Goal: Information Seeking & Learning: Learn about a topic

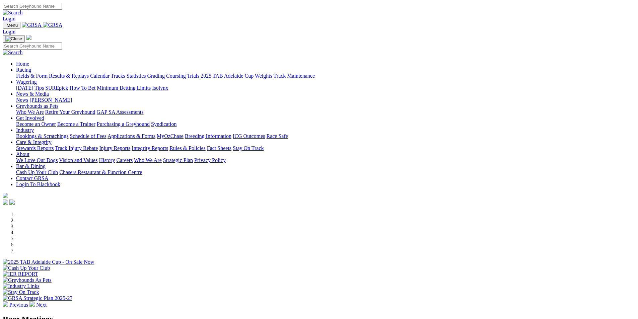
click at [48, 73] on link "Fields & Form" at bounding box center [31, 76] width 31 height 6
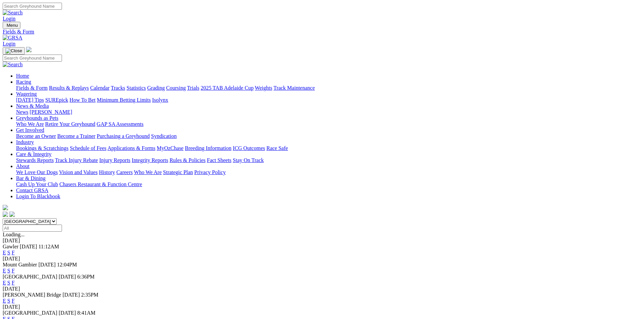
click at [57, 218] on select "[GEOGRAPHIC_DATA] [GEOGRAPHIC_DATA] [GEOGRAPHIC_DATA] [GEOGRAPHIC_DATA] [GEOGRA…" at bounding box center [30, 221] width 54 height 6
select select "QLD"
click at [57, 218] on select "[GEOGRAPHIC_DATA] [GEOGRAPHIC_DATA] [GEOGRAPHIC_DATA] [GEOGRAPHIC_DATA] [GEOGRA…" at bounding box center [30, 221] width 54 height 6
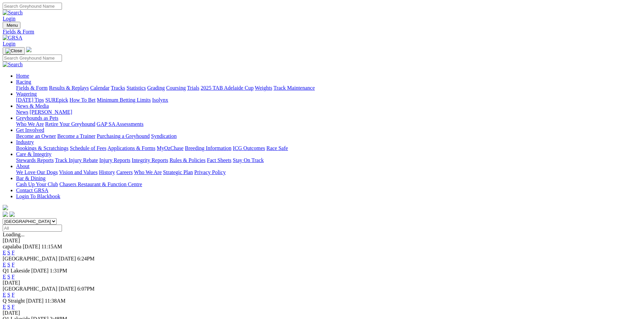
click at [15, 274] on link "F" at bounding box center [13, 277] width 3 height 6
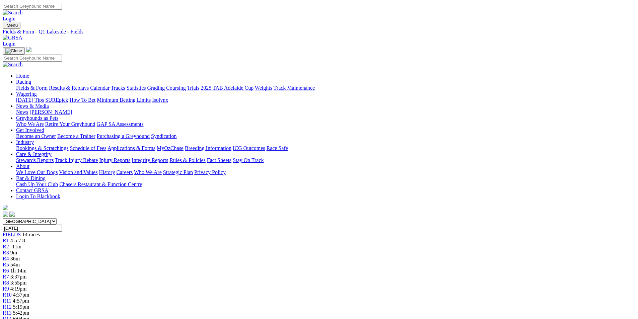
click at [362, 90] on link "CSV (Excel)" at bounding box center [348, 87] width 27 height 6
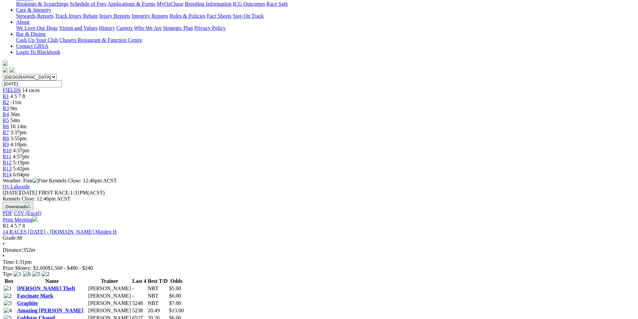
scroll to position [33, 0]
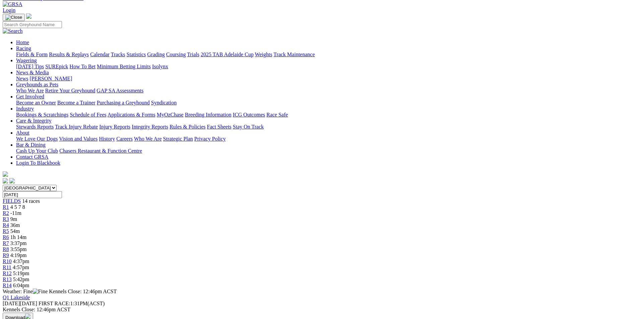
click at [207, 216] on div "R3 9m" at bounding box center [319, 219] width 633 height 6
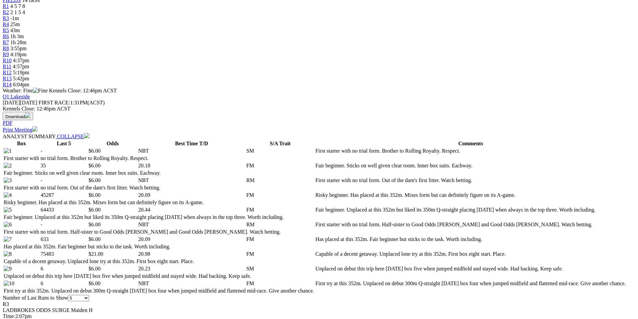
scroll to position [234, 0]
select select "10"
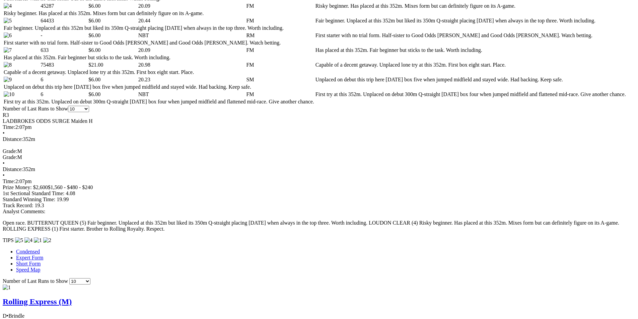
scroll to position [536, 0]
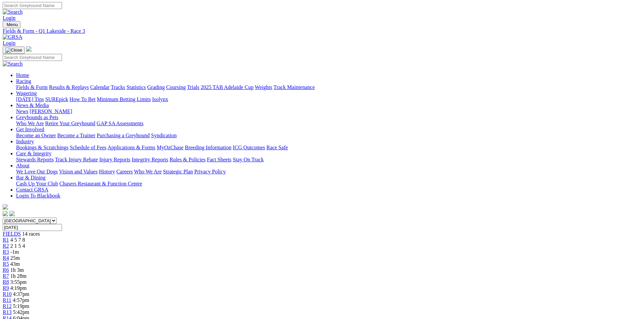
scroll to position [0, 0]
click at [9, 256] on span "R4" at bounding box center [6, 259] width 6 height 6
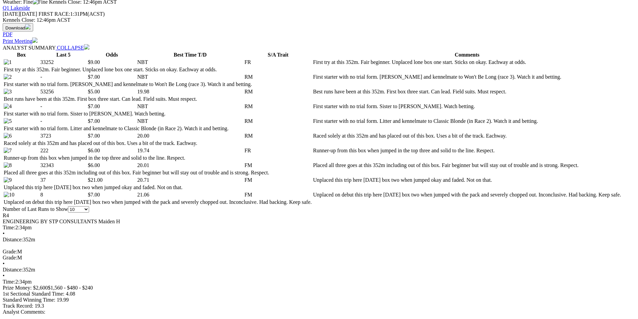
scroll to position [335, 0]
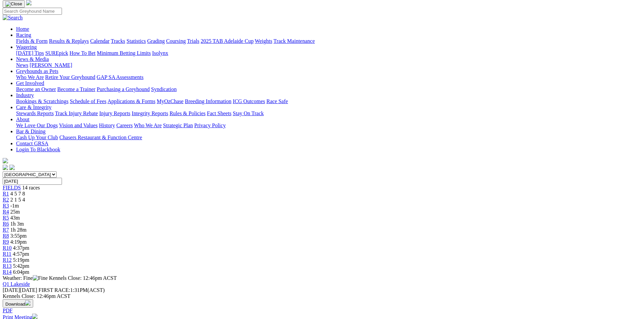
scroll to position [0, 0]
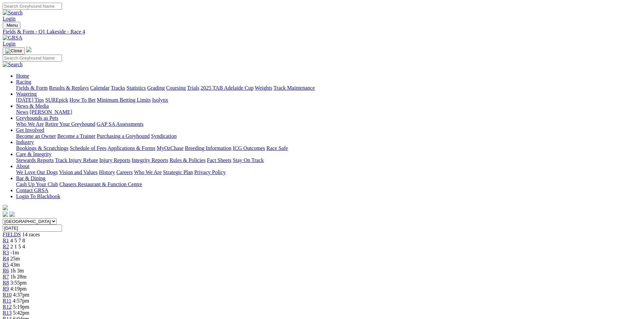
click at [9, 262] on span "R5" at bounding box center [6, 265] width 6 height 6
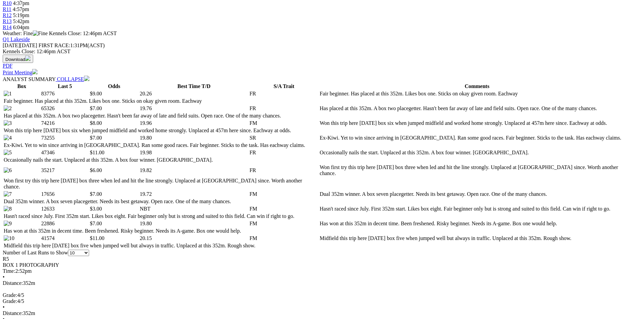
scroll to position [335, 0]
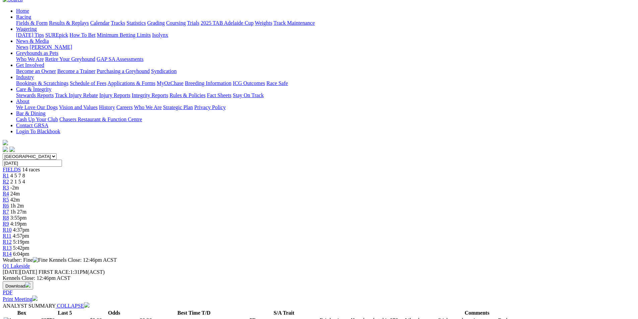
scroll to position [0, 0]
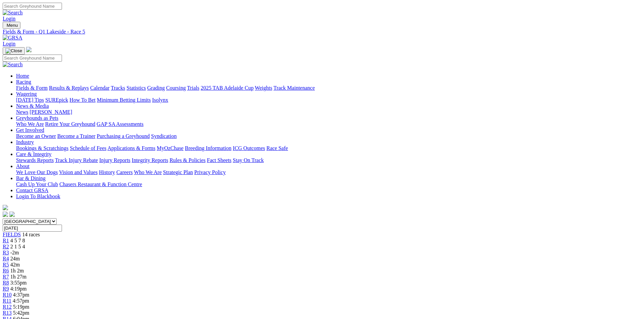
click at [9, 268] on span "R6" at bounding box center [6, 271] width 6 height 6
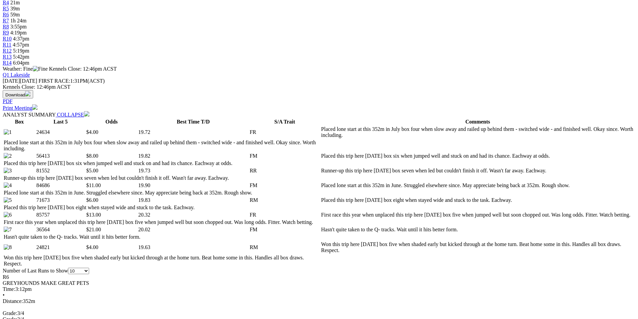
scroll to position [268, 0]
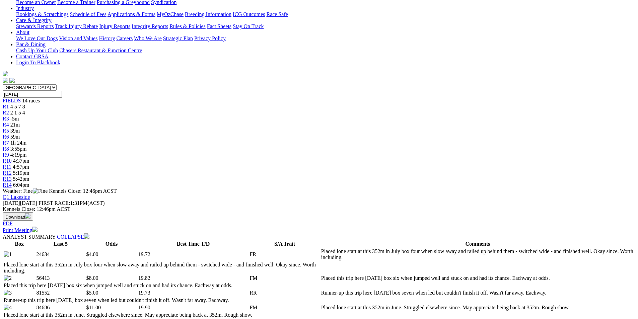
scroll to position [0, 0]
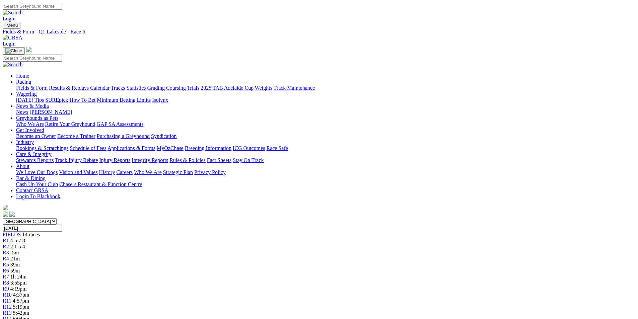
click at [9, 274] on span "R7" at bounding box center [6, 277] width 6 height 6
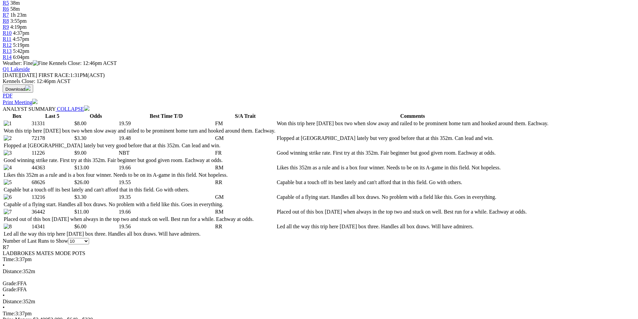
scroll to position [268, 0]
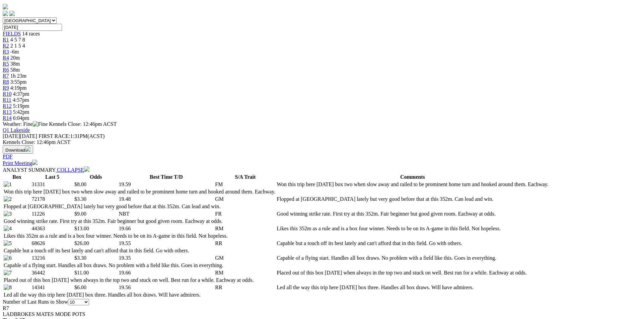
scroll to position [0, 0]
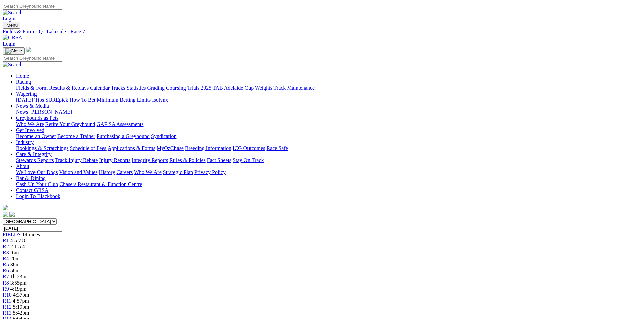
click at [9, 280] on span "R8" at bounding box center [6, 283] width 6 height 6
click at [9, 286] on span "R9" at bounding box center [6, 289] width 6 height 6
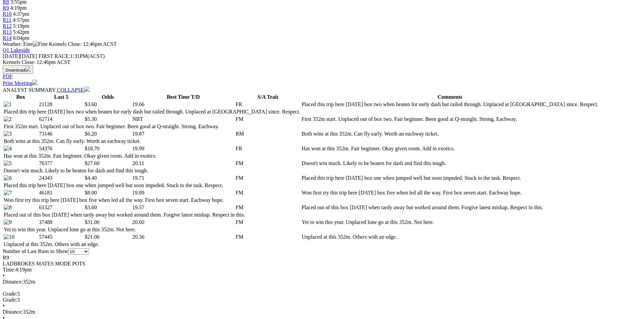
scroll to position [301, 0]
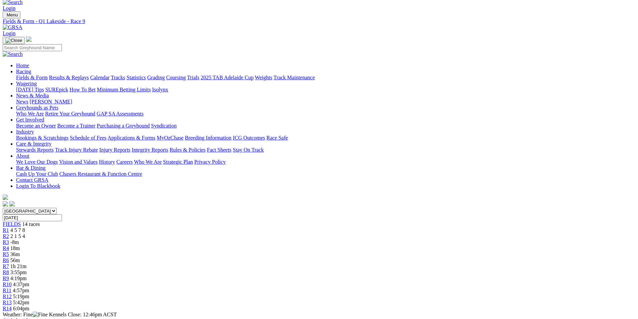
scroll to position [0, 0]
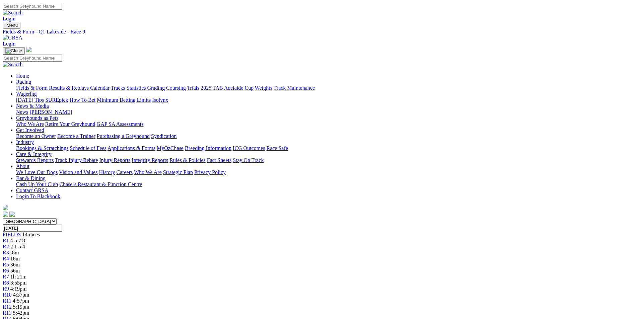
click at [12, 292] on span "R10" at bounding box center [7, 295] width 9 height 6
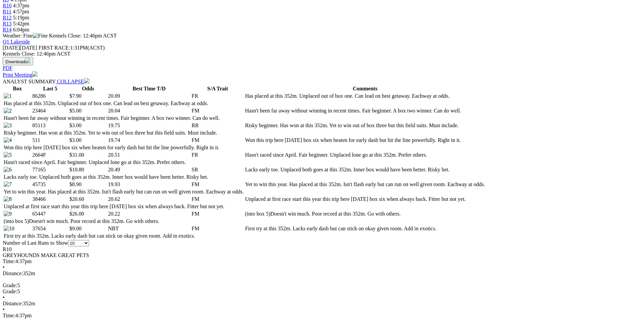
scroll to position [301, 0]
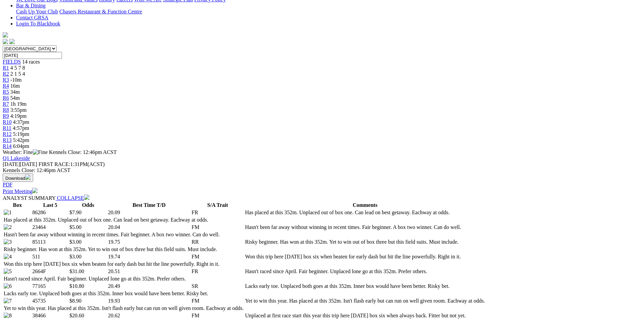
scroll to position [0, 0]
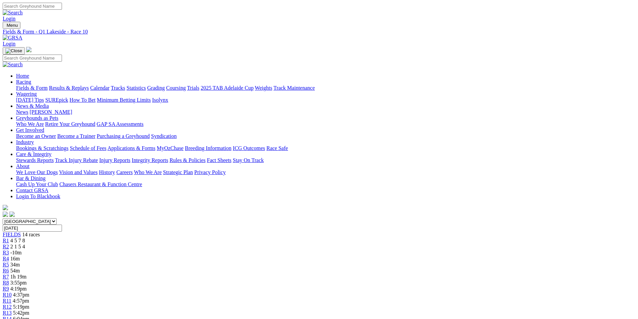
click at [11, 298] on span "R11" at bounding box center [7, 301] width 9 height 6
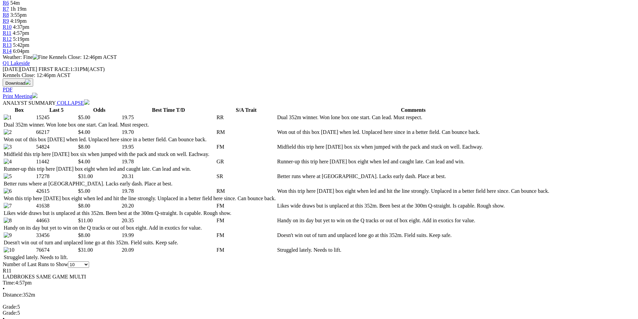
scroll to position [301, 0]
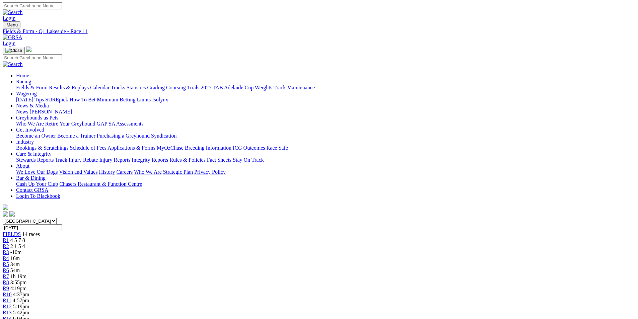
scroll to position [0, 0]
click at [12, 304] on span "R12" at bounding box center [7, 307] width 9 height 6
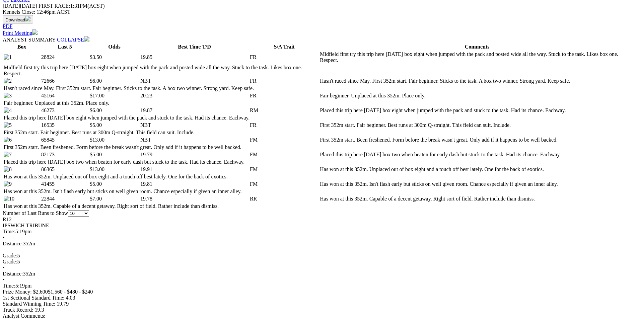
scroll to position [335, 0]
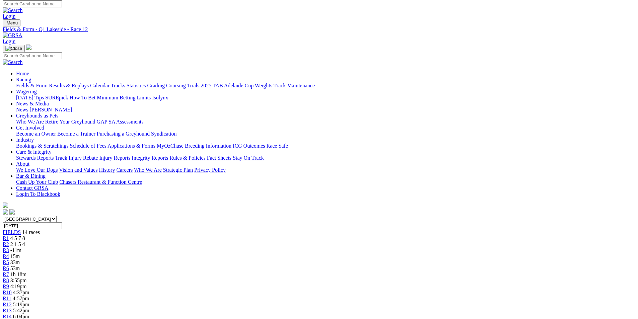
scroll to position [0, 0]
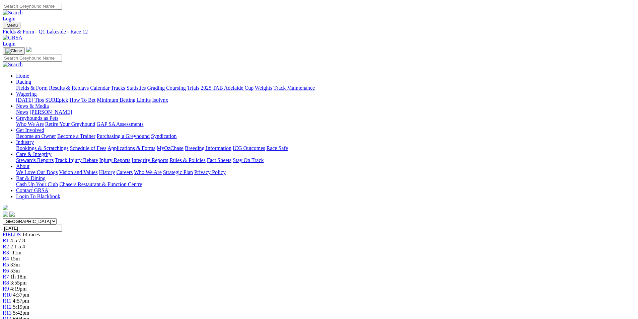
click at [9, 256] on link "R4" at bounding box center [6, 259] width 6 height 6
click at [9, 262] on span "R5" at bounding box center [6, 265] width 6 height 6
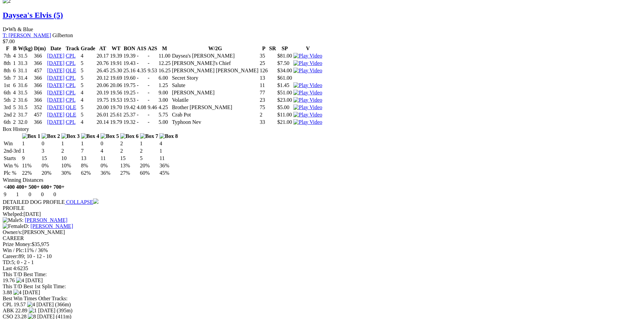
scroll to position [1105, 0]
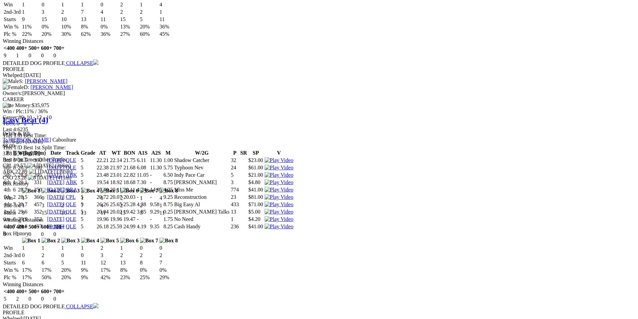
scroll to position [1328, 0]
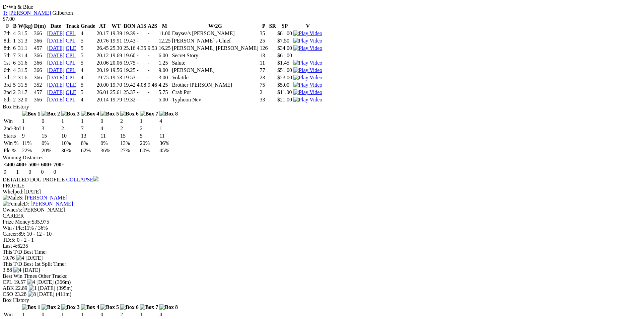
scroll to position [1127, 0]
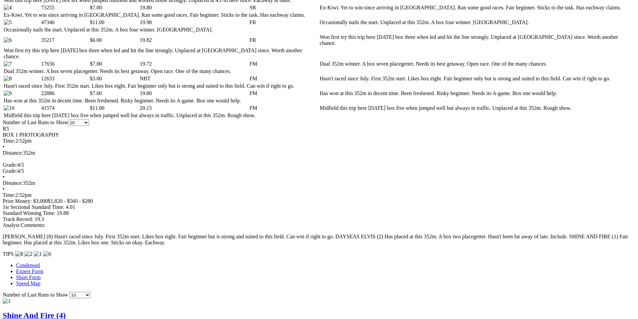
scroll to position [424, 0]
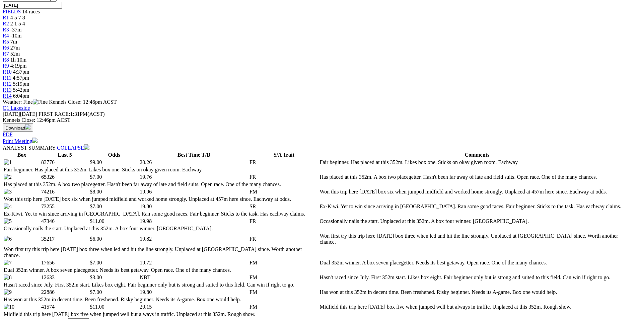
scroll to position [56, 0]
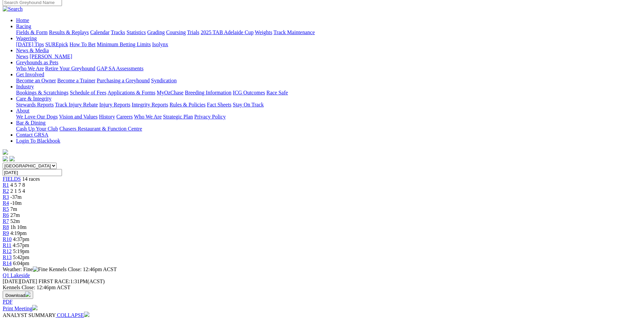
click at [9, 212] on span "R6" at bounding box center [6, 215] width 6 height 6
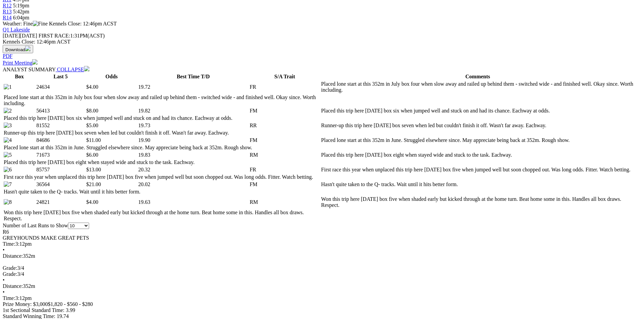
scroll to position [301, 0]
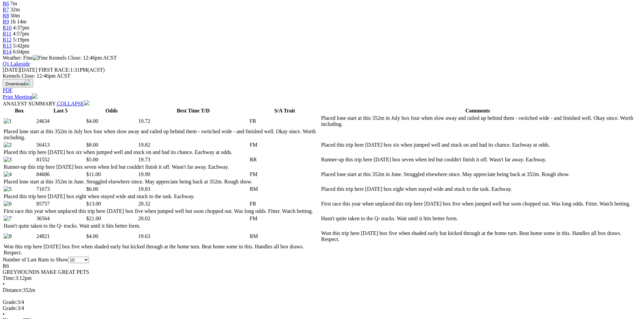
scroll to position [268, 0]
select select "20"
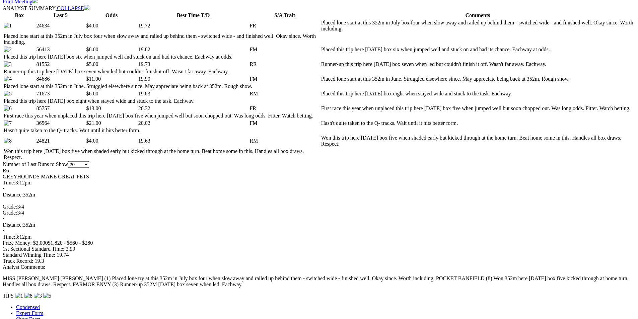
scroll to position [368, 0]
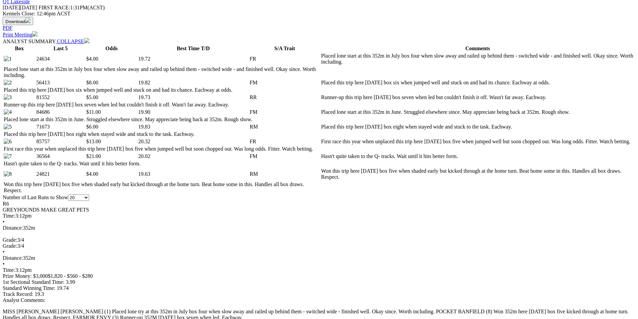
scroll to position [234, 0]
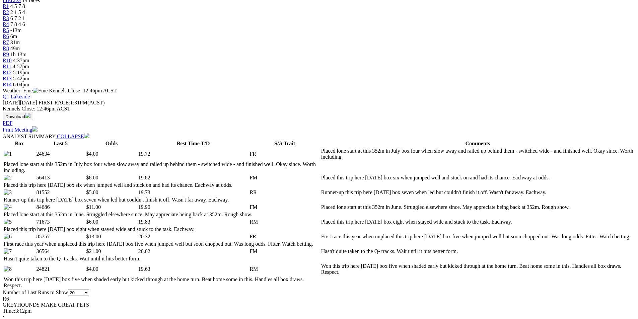
select select "10"
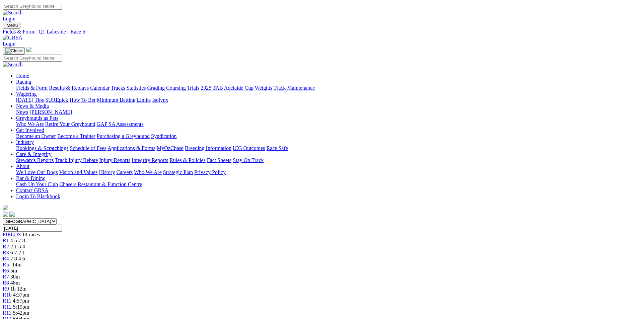
scroll to position [435, 0]
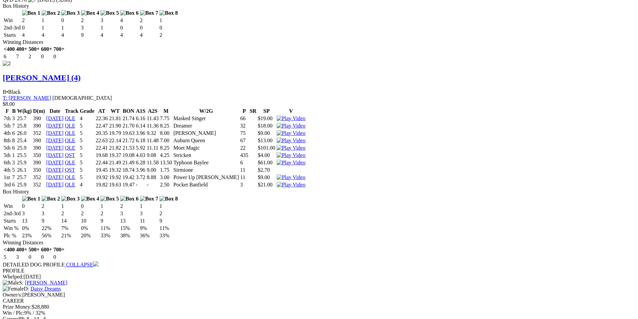
scroll to position [1038, 0]
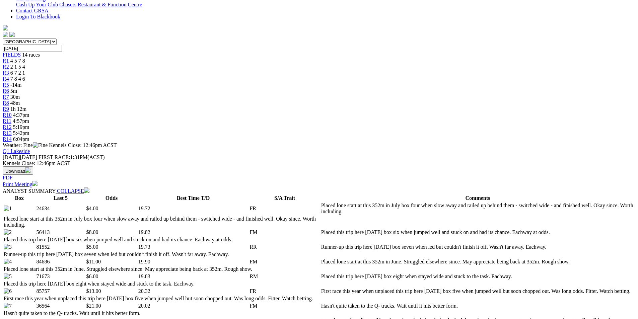
scroll to position [0, 0]
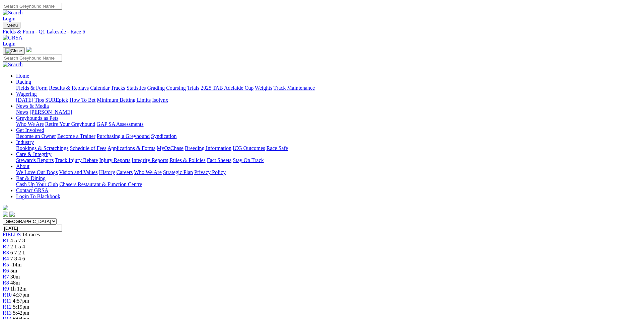
click at [9, 274] on span "R7" at bounding box center [6, 277] width 6 height 6
click at [9, 280] on span "R8" at bounding box center [6, 283] width 6 height 6
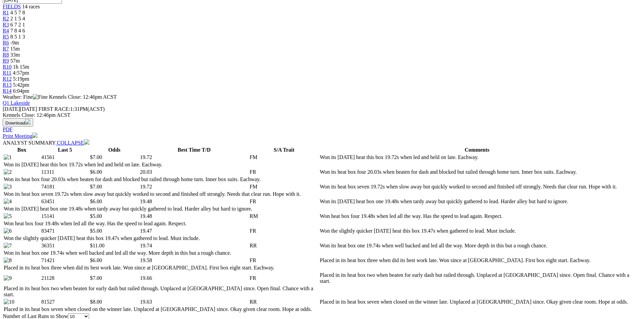
scroll to position [234, 0]
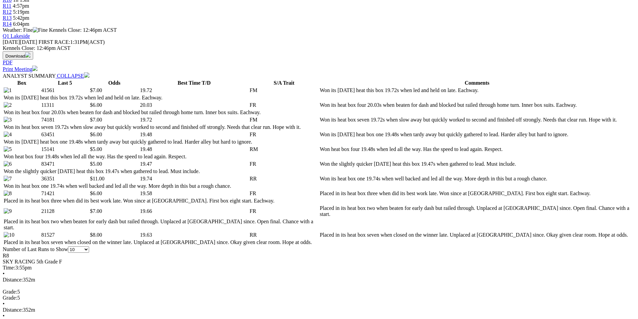
scroll to position [301, 0]
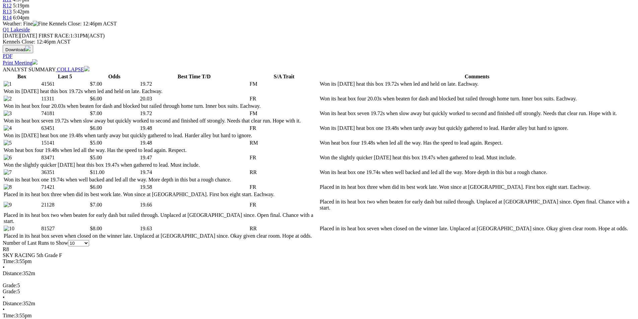
select select "20"
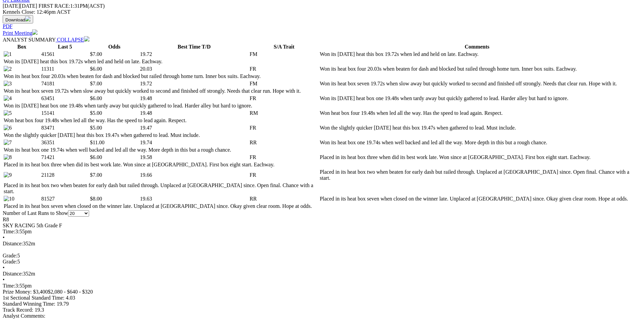
scroll to position [368, 0]
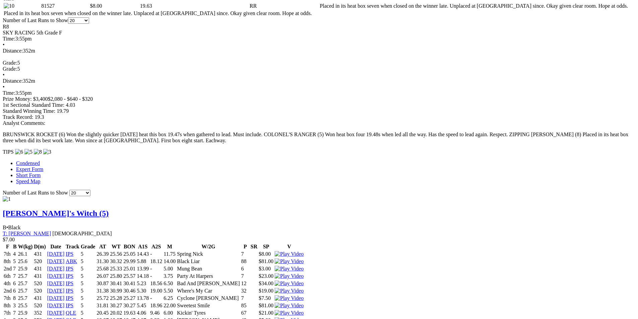
scroll to position [536, 0]
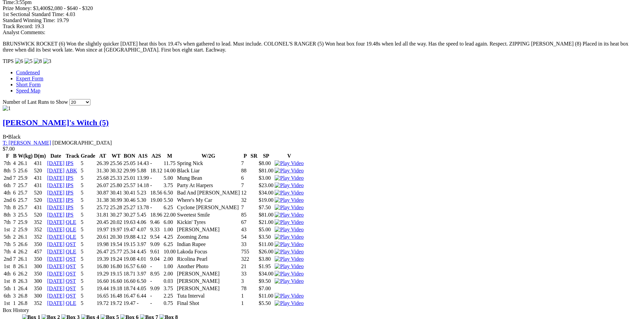
scroll to position [636, 0]
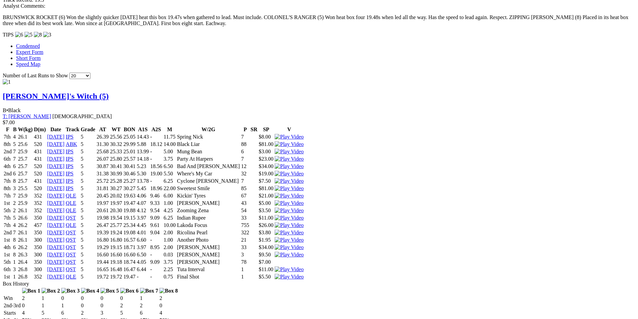
scroll to position [603, 0]
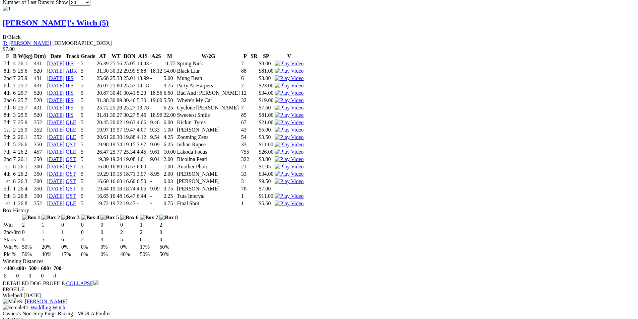
scroll to position [707, 0]
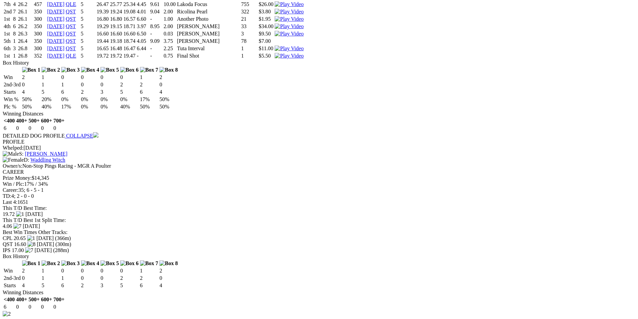
scroll to position [908, 0]
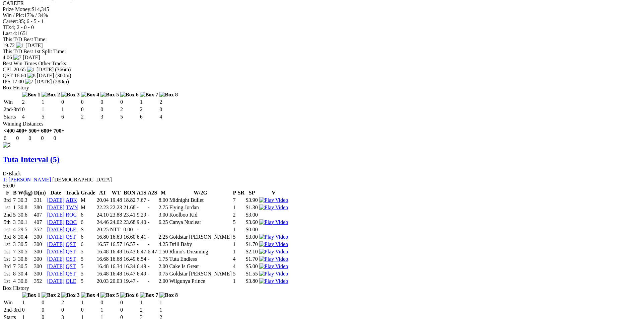
scroll to position [1042, 0]
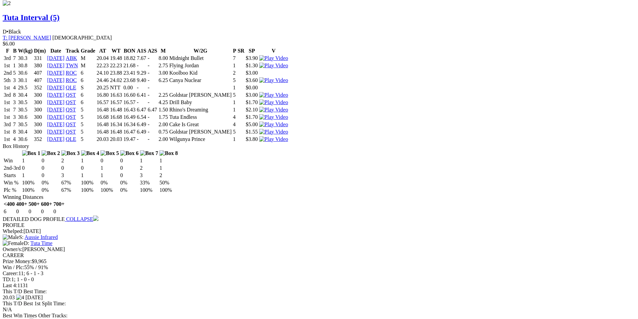
scroll to position [1209, 0]
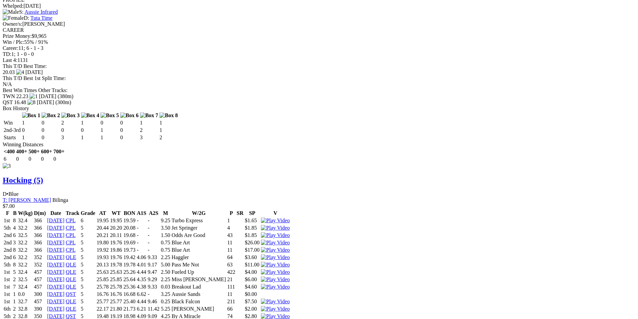
scroll to position [1410, 0]
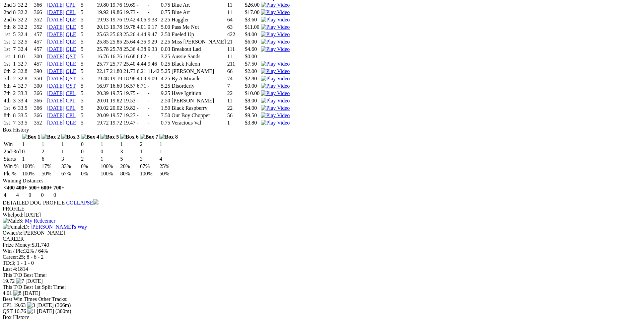
scroll to position [1645, 0]
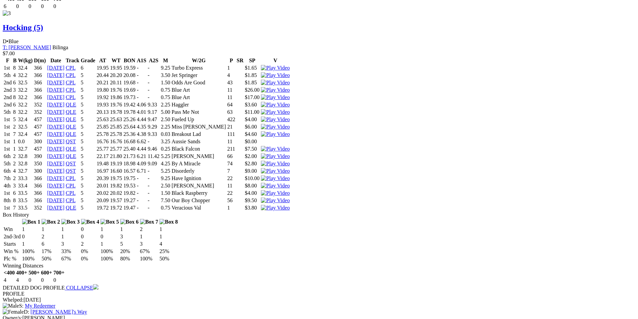
scroll to position [1578, 0]
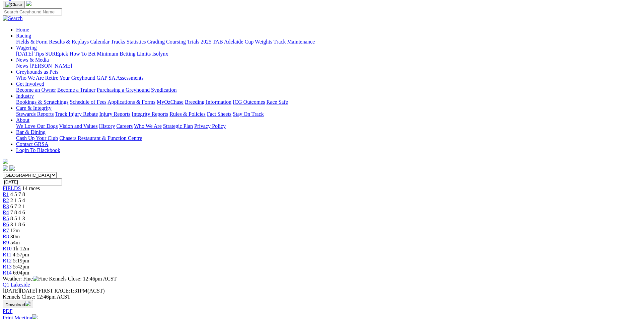
scroll to position [0, 0]
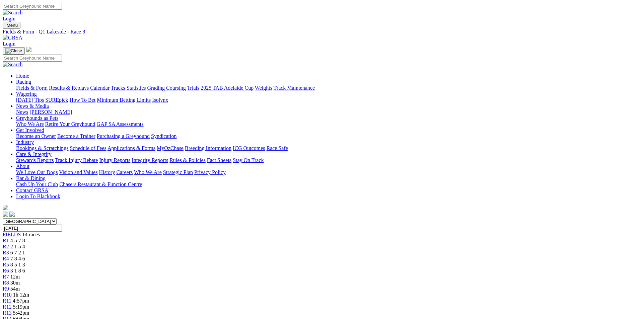
click at [9, 286] on span "R9" at bounding box center [6, 289] width 6 height 6
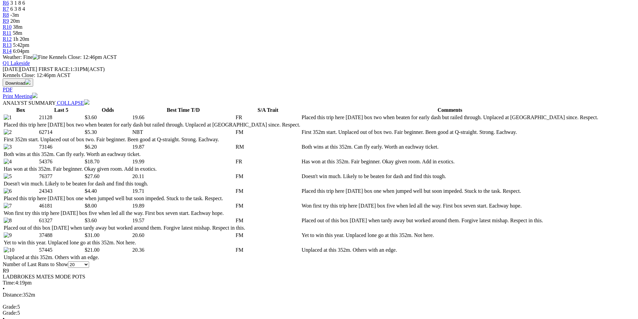
scroll to position [301, 0]
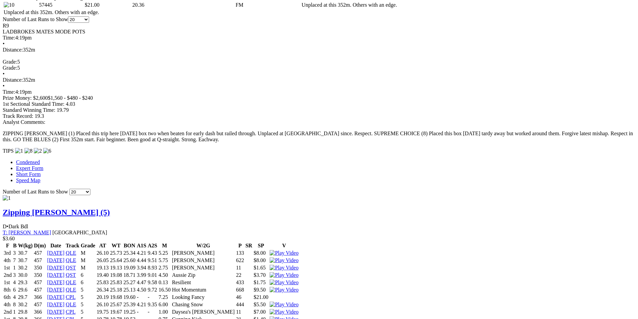
scroll to position [502, 0]
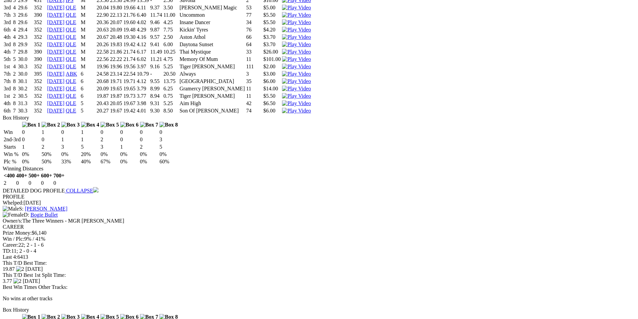
scroll to position [1608, 0]
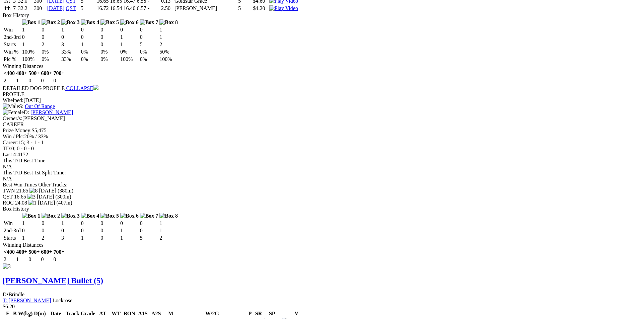
scroll to position [1273, 0]
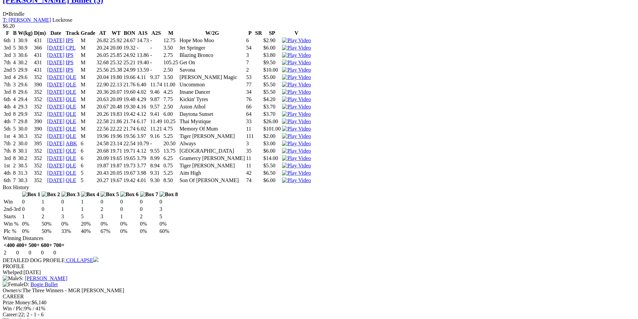
scroll to position [1574, 0]
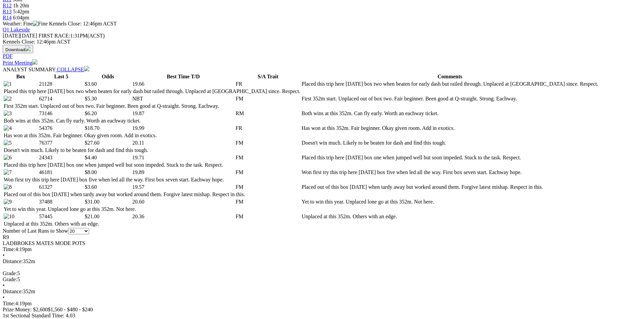
scroll to position [33, 0]
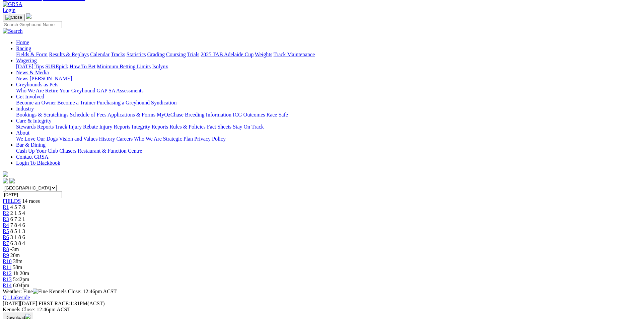
click at [401, 259] on div "R10 38m" at bounding box center [319, 262] width 633 height 6
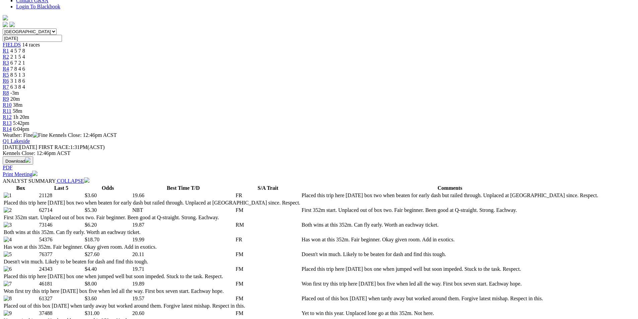
scroll to position [230, 0]
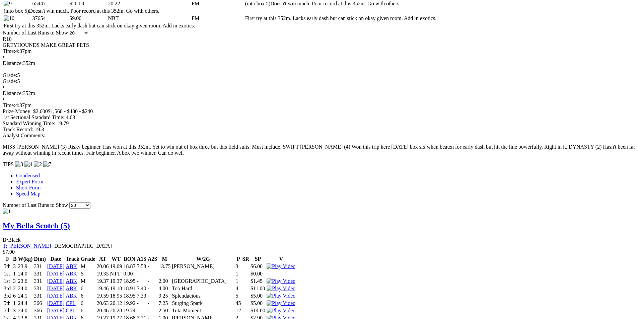
scroll to position [469, 0]
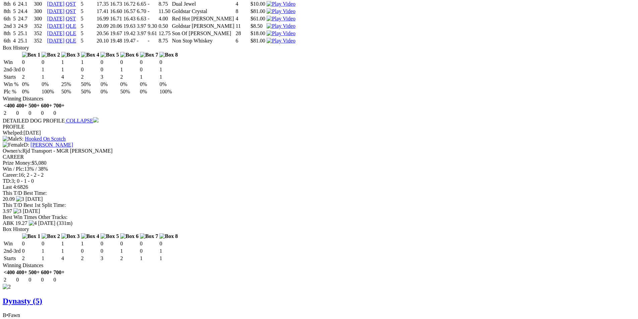
scroll to position [871, 0]
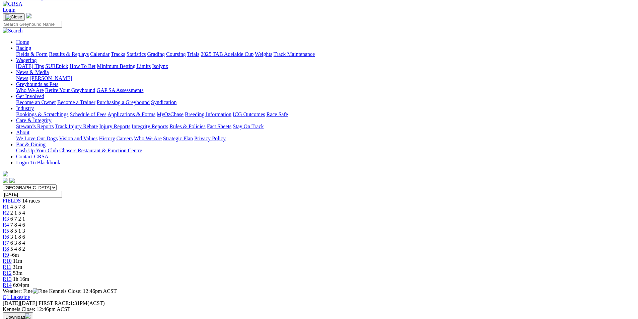
scroll to position [0, 0]
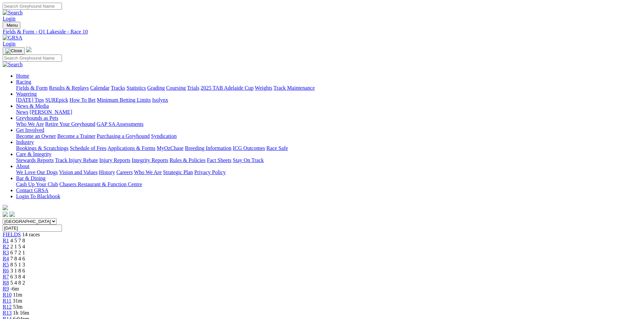
click at [11, 298] on span "R11" at bounding box center [7, 301] width 9 height 6
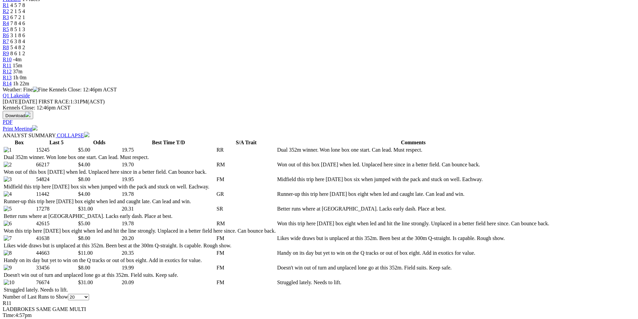
scroll to position [268, 0]
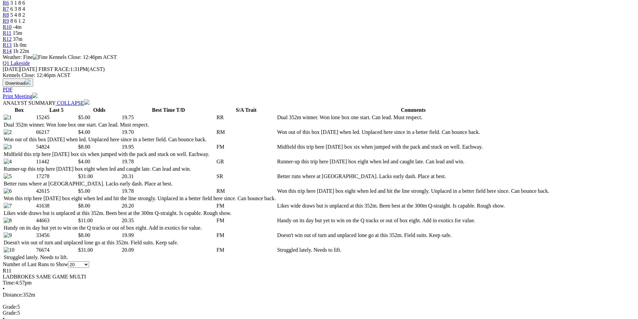
select select "10"
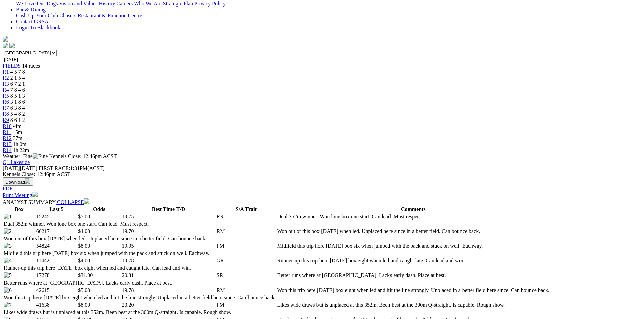
scroll to position [201, 0]
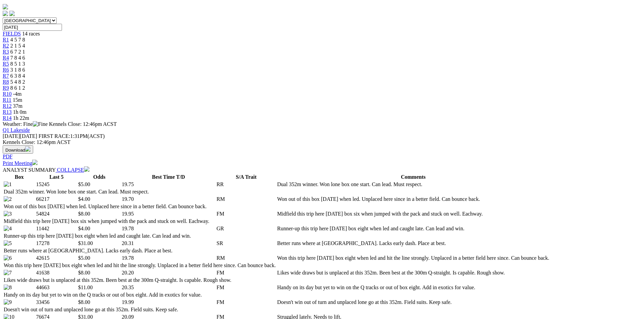
select select "20"
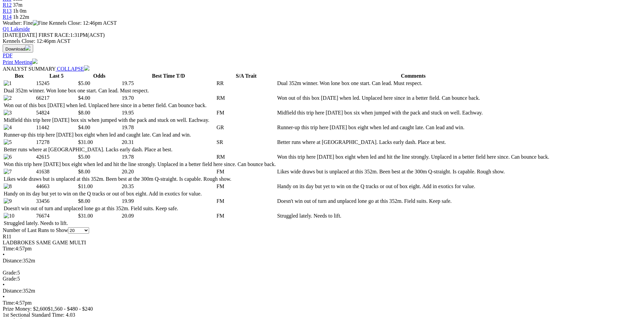
scroll to position [301, 0]
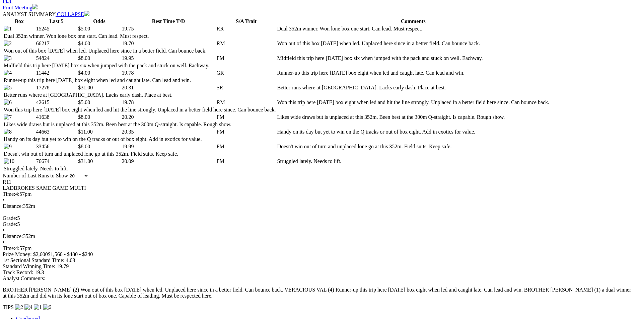
scroll to position [368, 0]
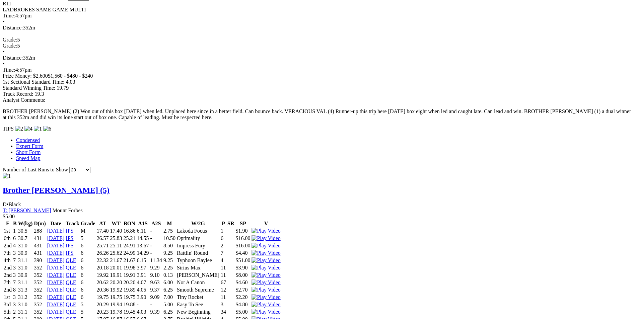
scroll to position [536, 0]
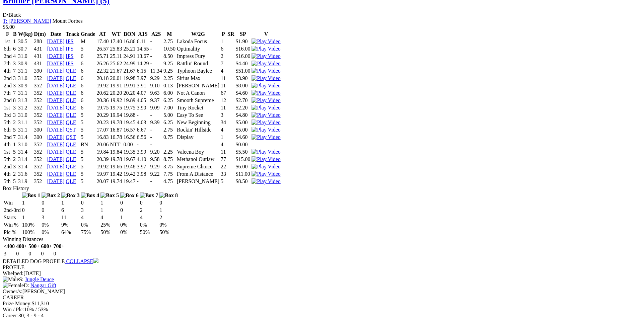
scroll to position [737, 0]
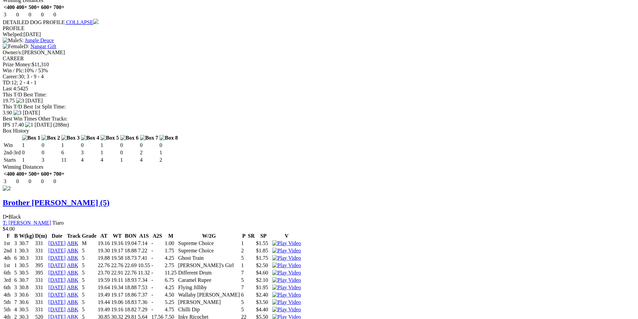
scroll to position [971, 0]
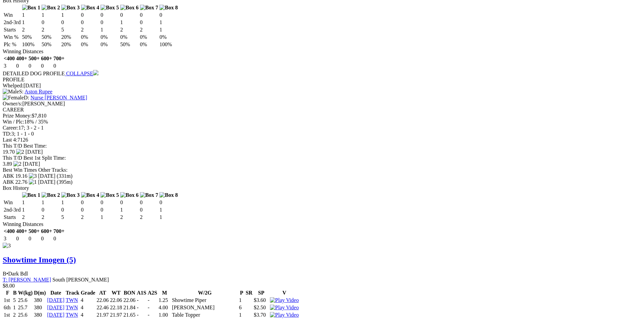
scroll to position [1373, 0]
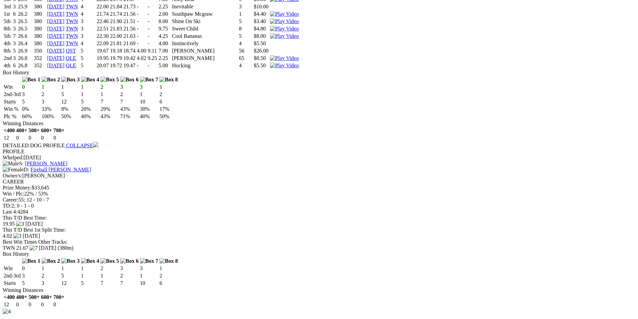
scroll to position [1708, 0]
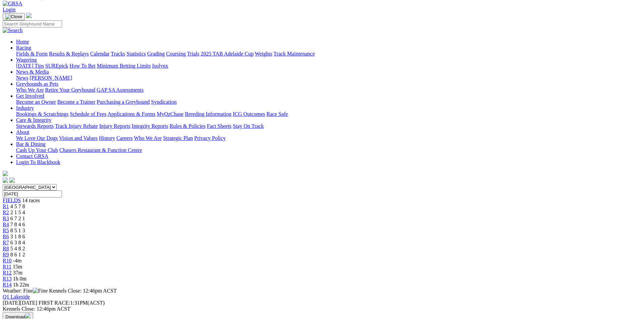
scroll to position [33, 0]
click at [464, 271] on div "R12 37m" at bounding box center [319, 274] width 633 height 6
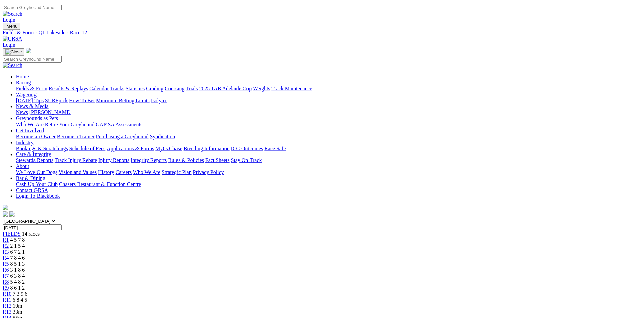
scroll to position [1273, 0]
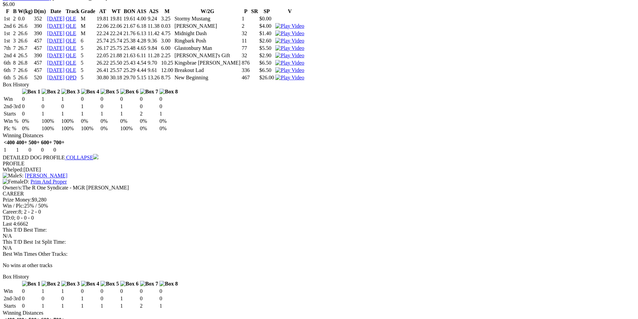
scroll to position [1139, 0]
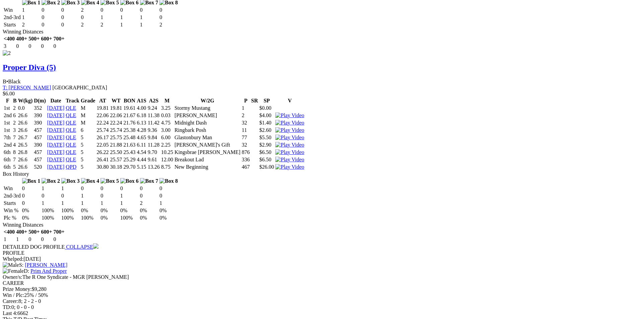
scroll to position [1038, 0]
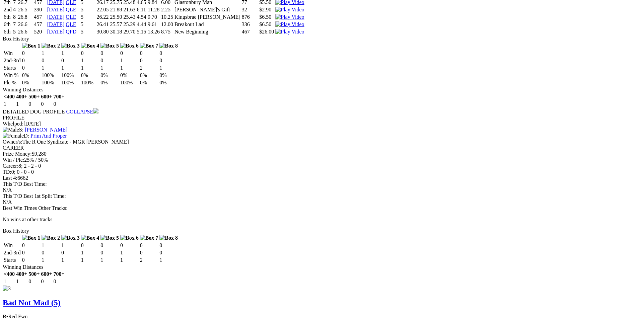
scroll to position [1157, 0]
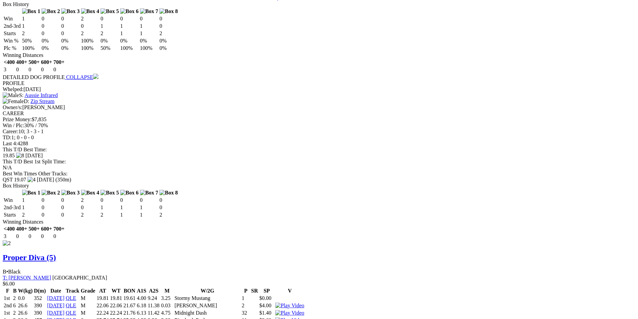
scroll to position [856, 0]
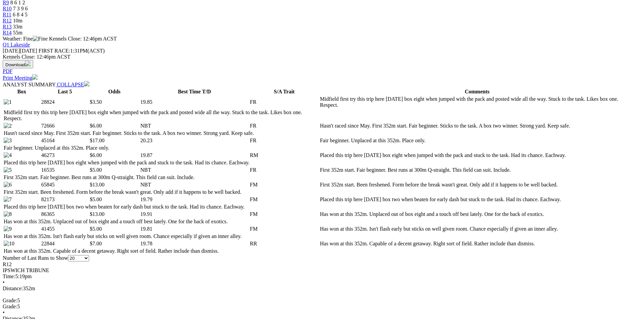
scroll to position [320, 0]
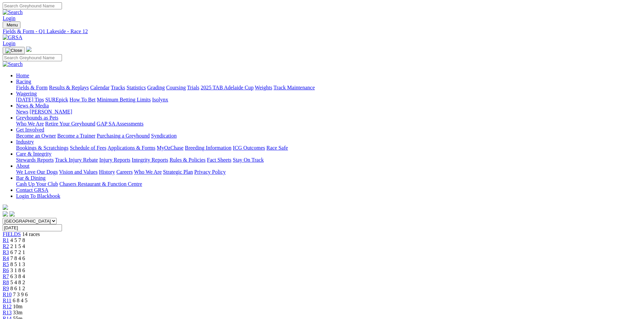
scroll to position [0, 0]
click at [89, 85] on link "Results & Replays" at bounding box center [69, 88] width 40 height 6
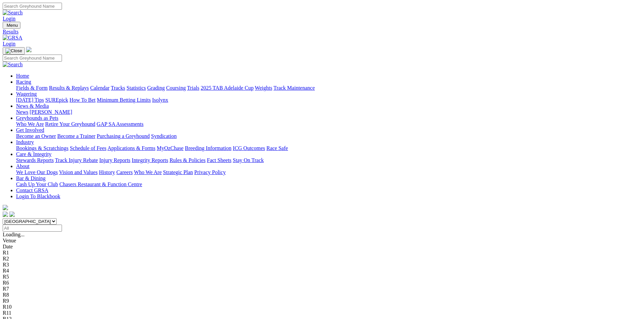
click at [57, 218] on select "[GEOGRAPHIC_DATA] [GEOGRAPHIC_DATA] [GEOGRAPHIC_DATA] [GEOGRAPHIC_DATA] [GEOGRA…" at bounding box center [30, 221] width 54 height 6
select select "QLD"
click at [57, 218] on select "[GEOGRAPHIC_DATA] [GEOGRAPHIC_DATA] [GEOGRAPHIC_DATA] [GEOGRAPHIC_DATA] [GEOGRA…" at bounding box center [30, 221] width 54 height 6
